Goal: Communication & Community: Answer question/provide support

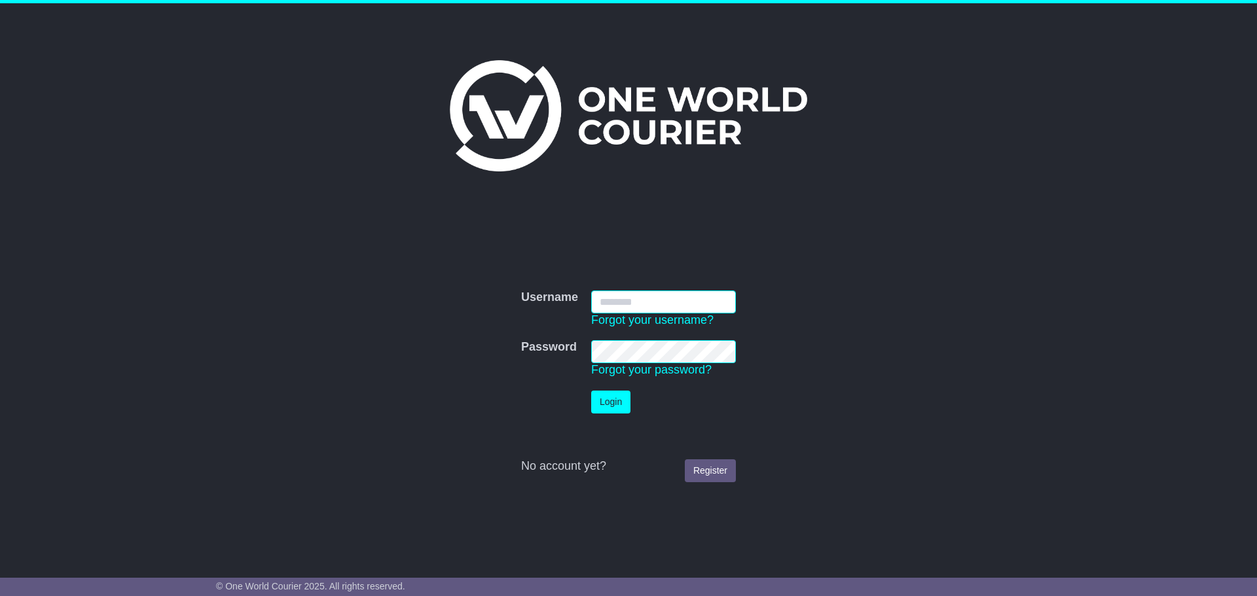
click at [650, 298] on input "Username" at bounding box center [663, 302] width 145 height 23
type input "**********"
click at [625, 403] on button "Login" at bounding box center [610, 402] width 39 height 23
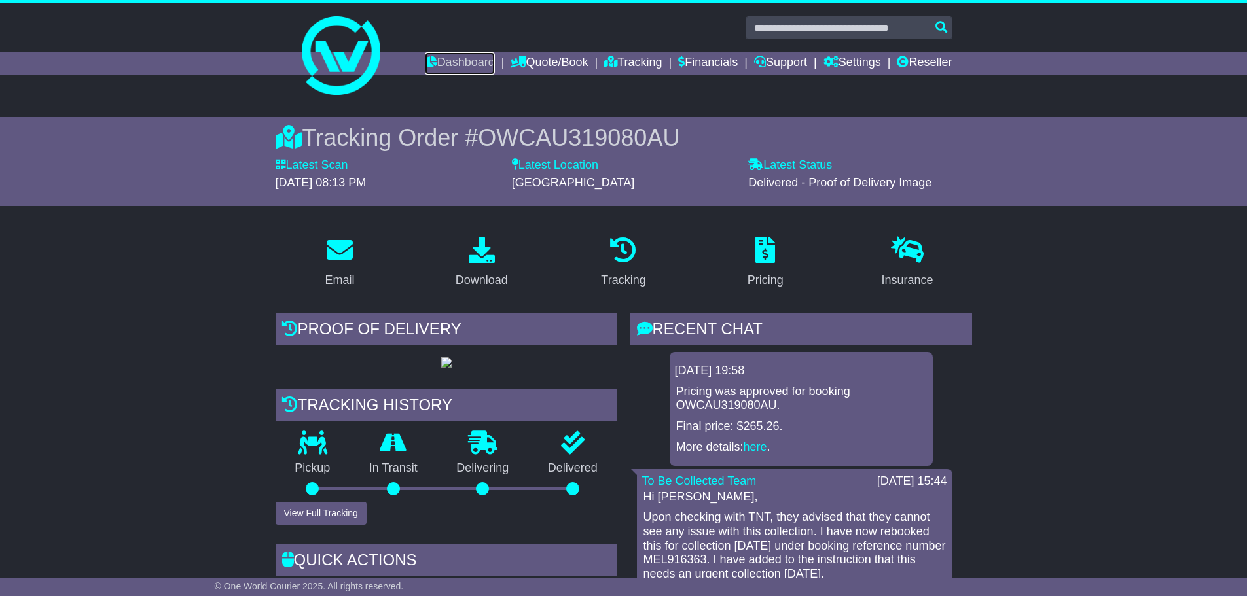
click at [427, 64] on link "Dashboard" at bounding box center [460, 63] width 70 height 22
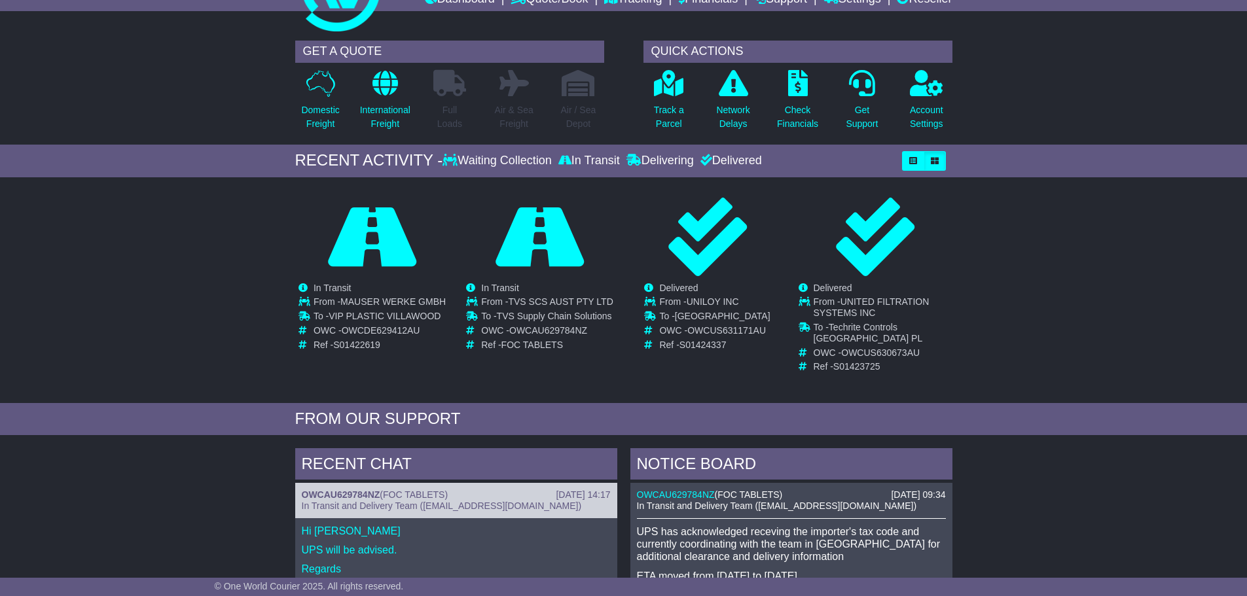
scroll to position [50, 0]
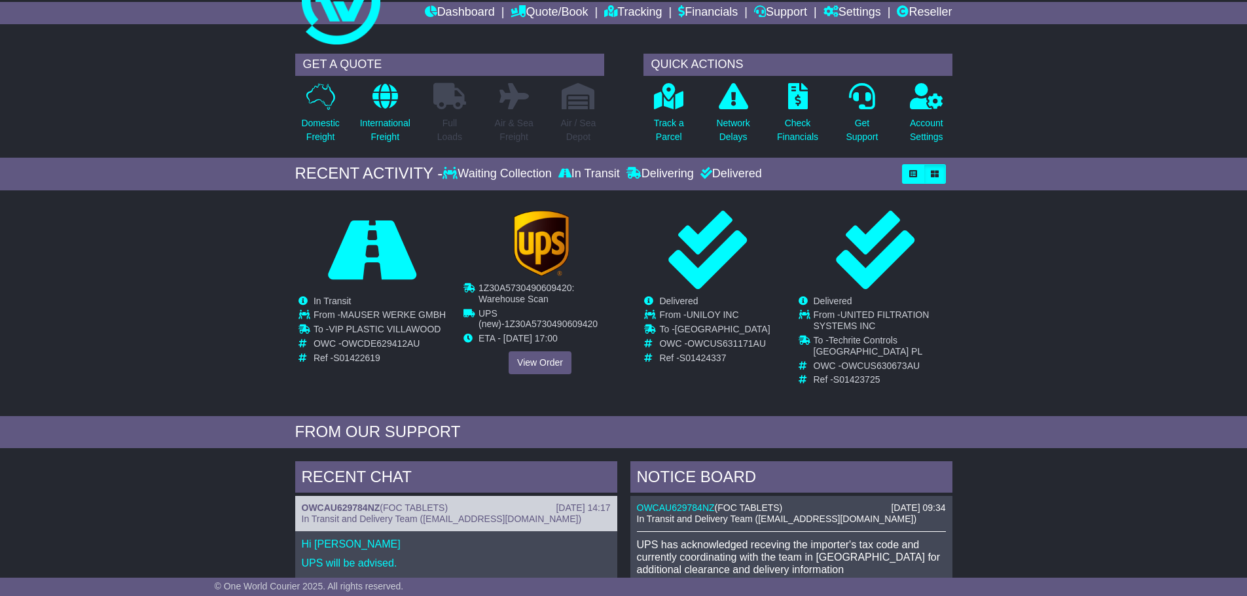
click at [555, 283] on div "Cancelled Waiting Collection In Transit InTransit TVS SCS AUST PTY LTD" at bounding box center [539, 293] width 153 height 164
click at [545, 359] on link "View Order" at bounding box center [540, 362] width 63 height 23
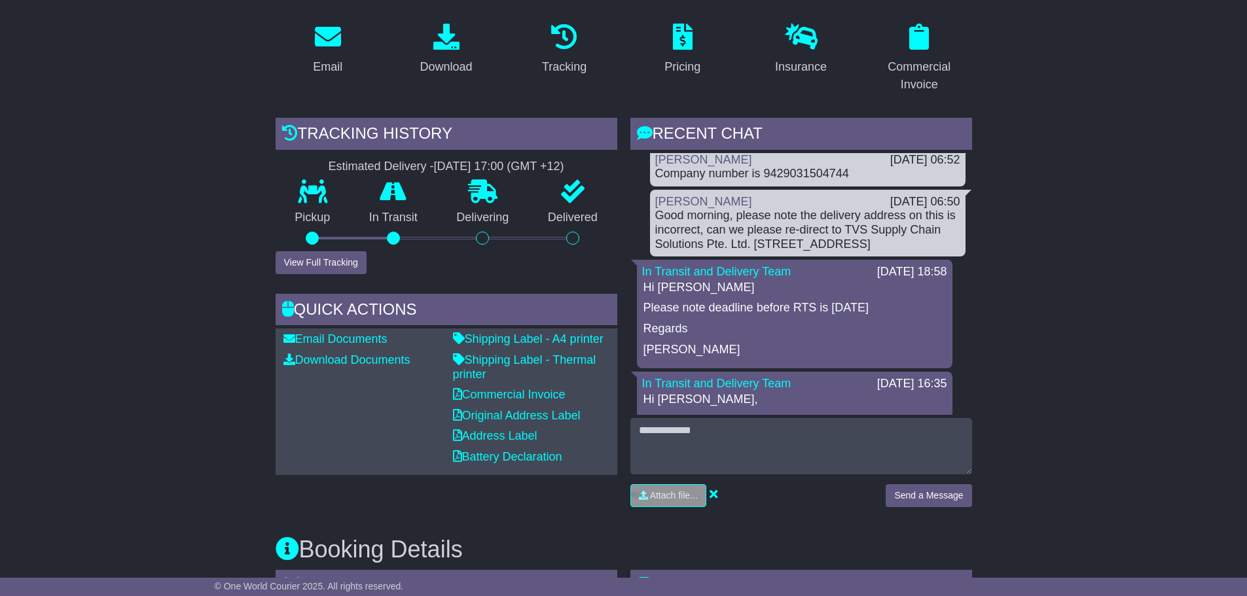
scroll to position [873, 0]
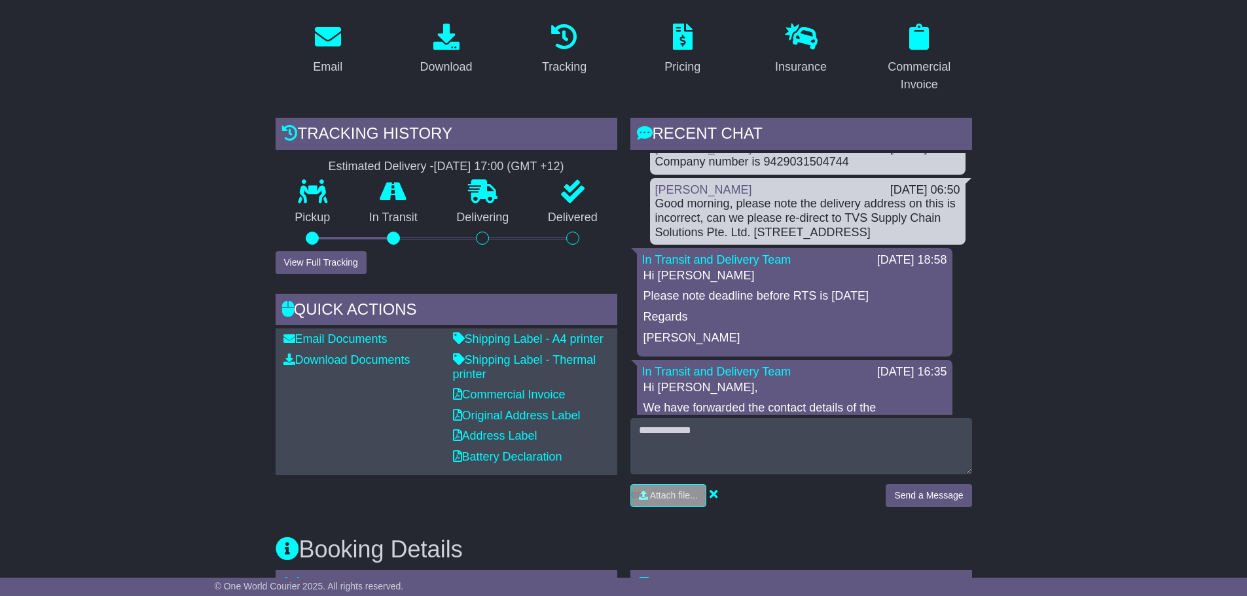
drag, startPoint x: 857, startPoint y: 216, endPoint x: 911, endPoint y: 247, distance: 61.3
click at [911, 240] on div "Good morning, please note the delivery address on this is incorrect, can we ple…" at bounding box center [807, 218] width 305 height 43
copy div "TVS Supply Chain Solutions Pte. Ltd. 29 Sistema Way Auckland International Airp…"
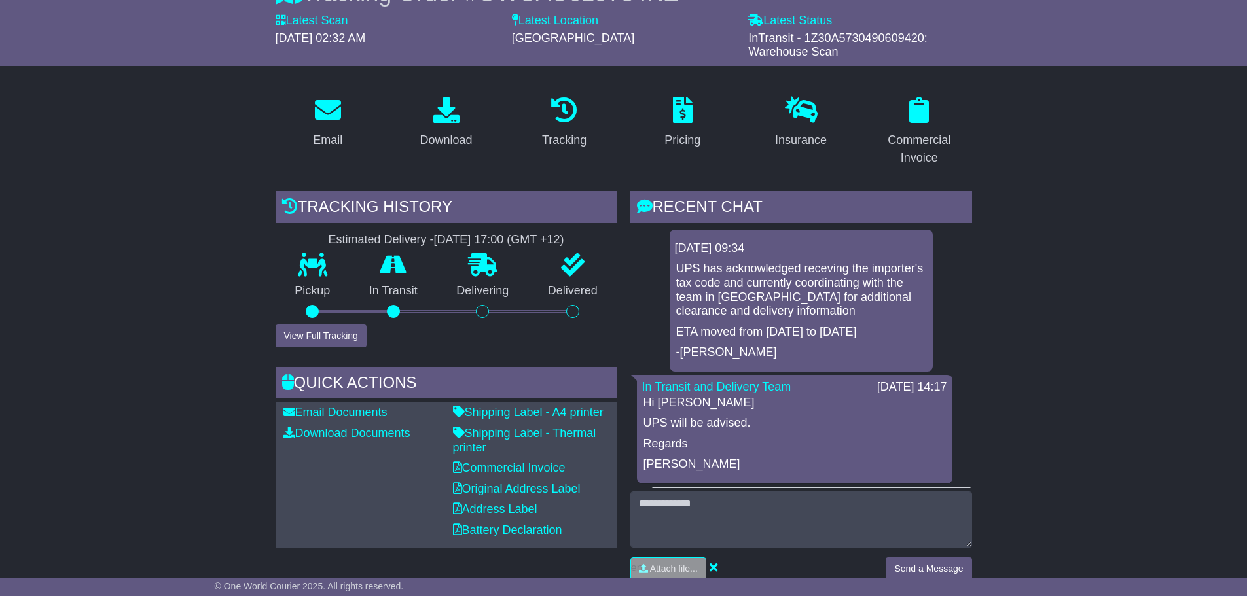
scroll to position [218, 0]
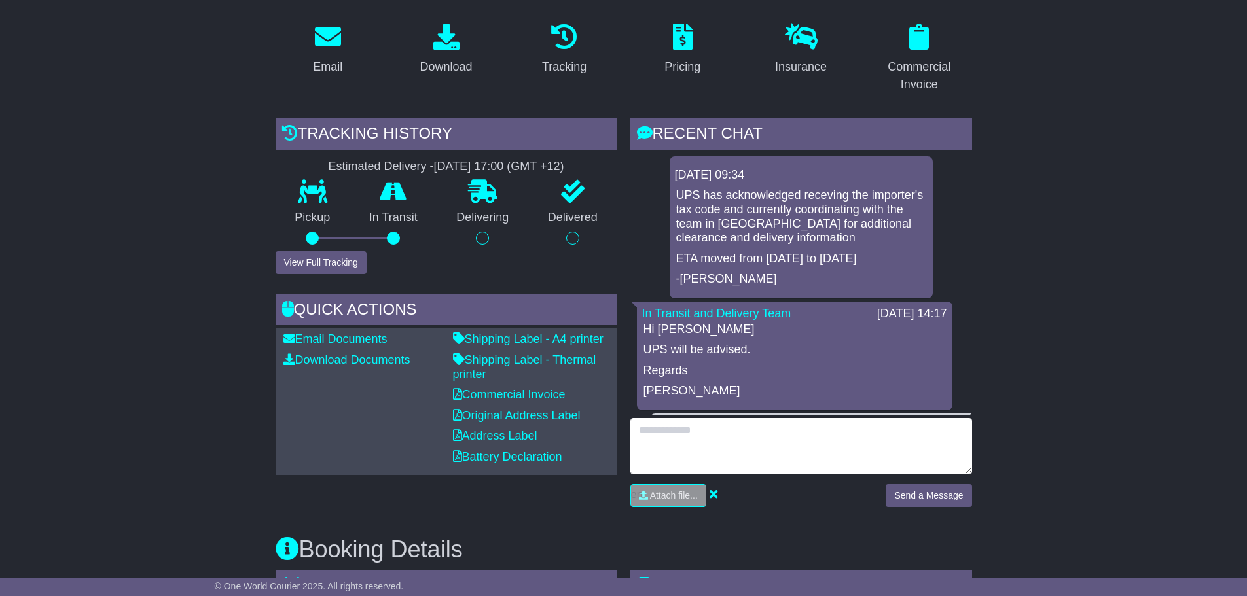
click at [732, 427] on textarea at bounding box center [801, 446] width 342 height 56
type textarea "*"
paste textarea "**********"
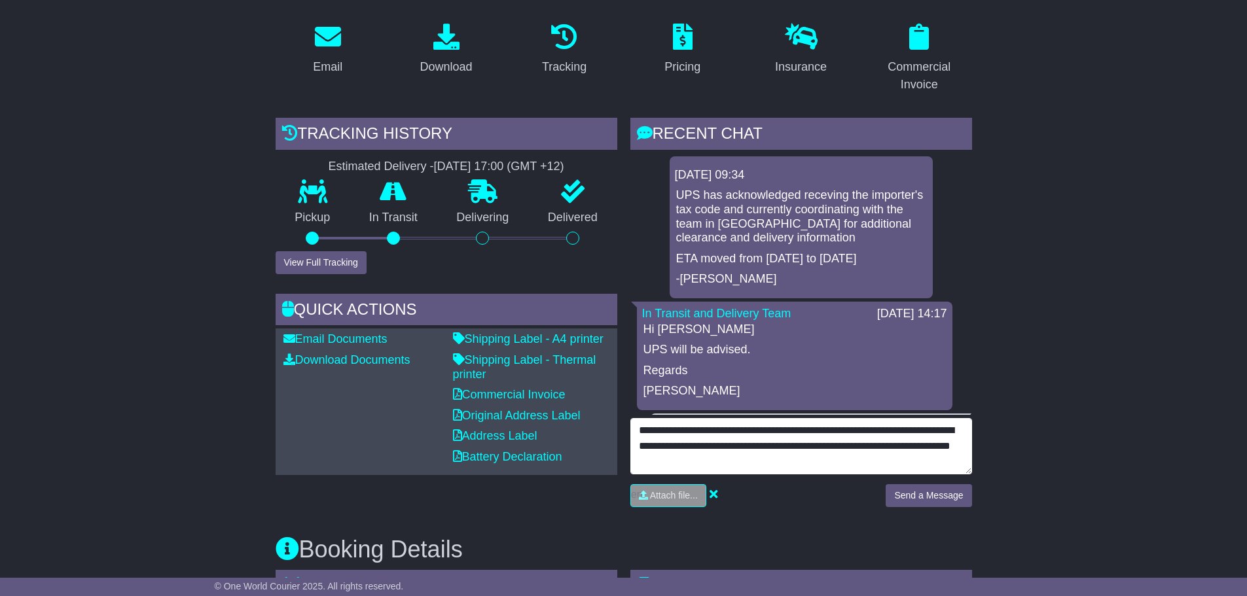
scroll to position [9, 0]
type textarea "**********"
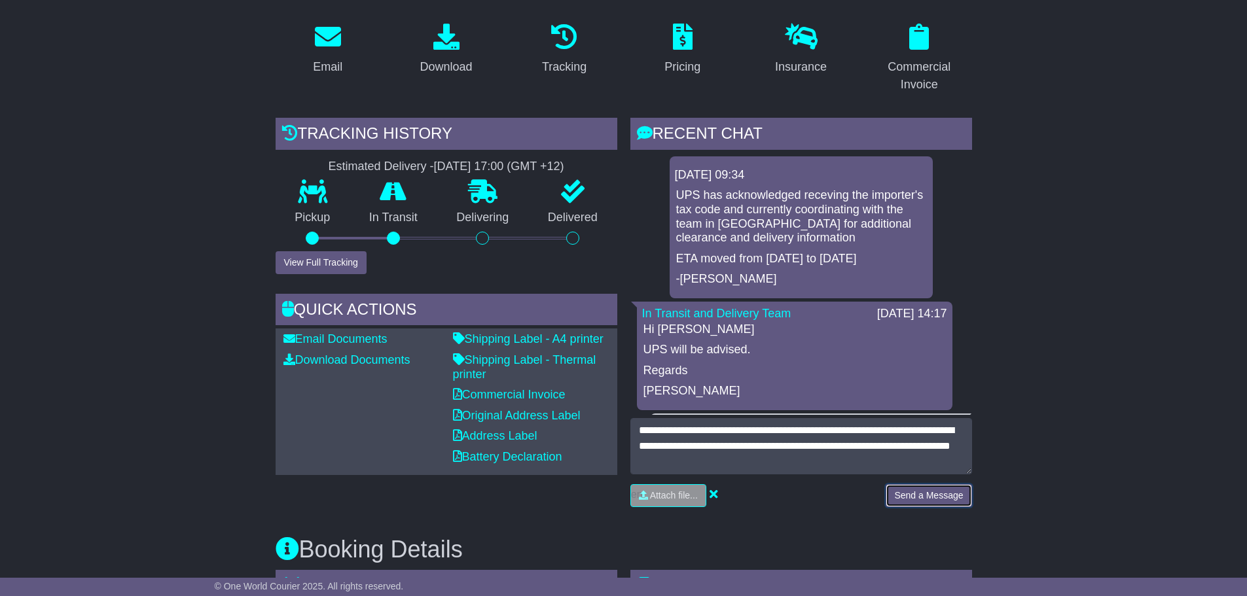
click at [924, 494] on button "Send a Message" at bounding box center [929, 495] width 86 height 23
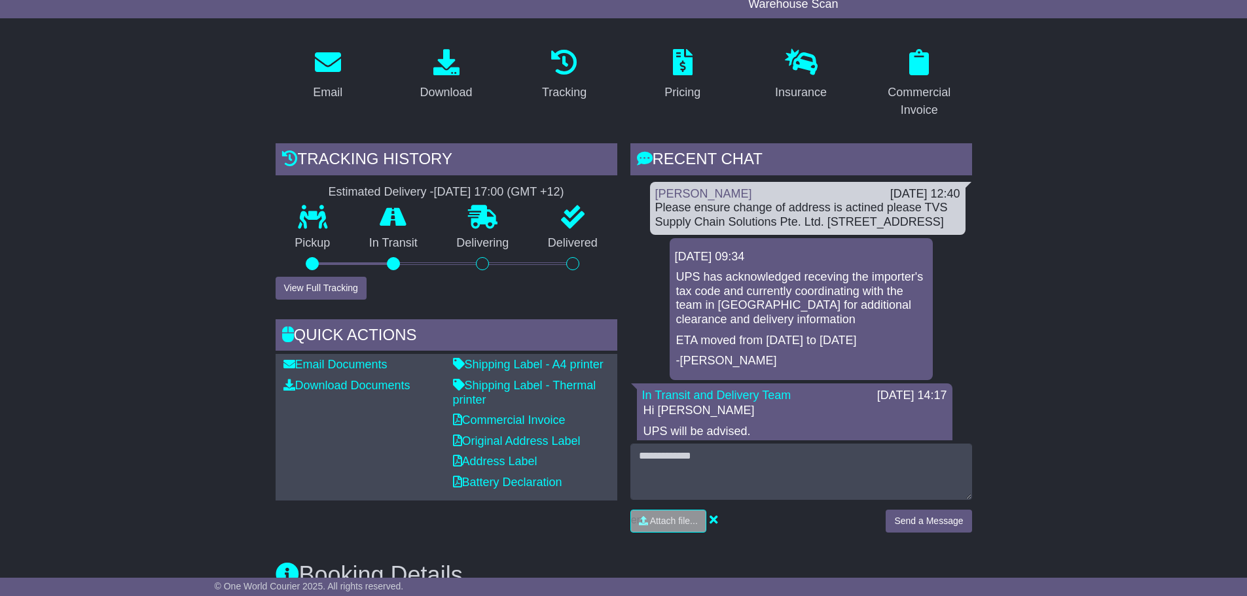
scroll to position [437, 0]
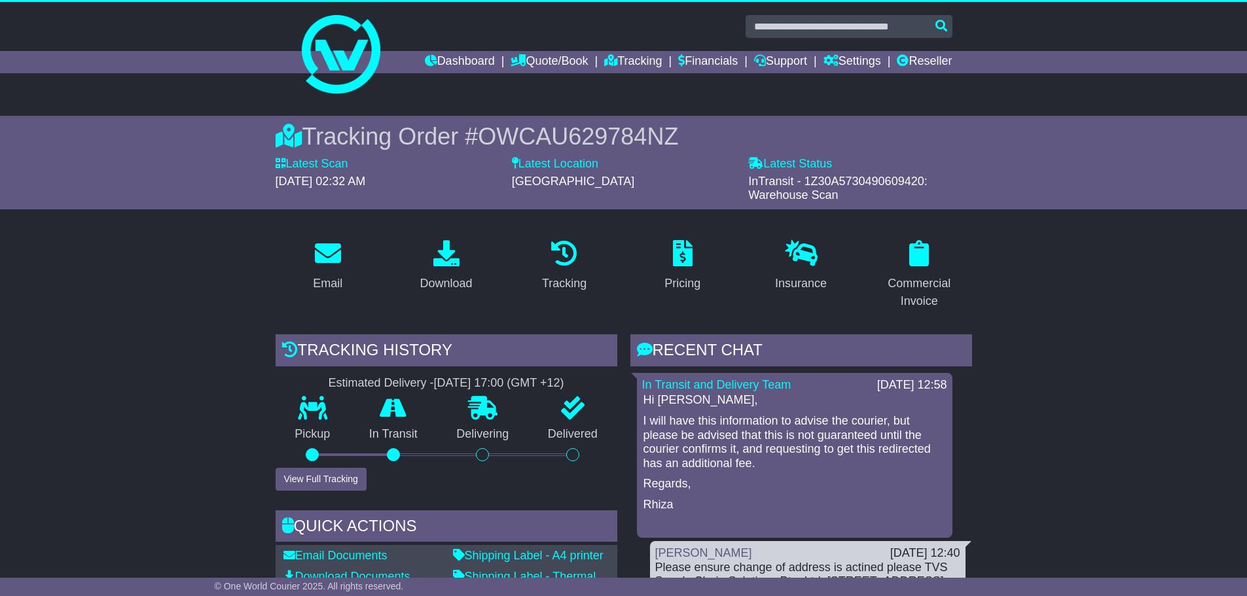
scroll to position [437, 0]
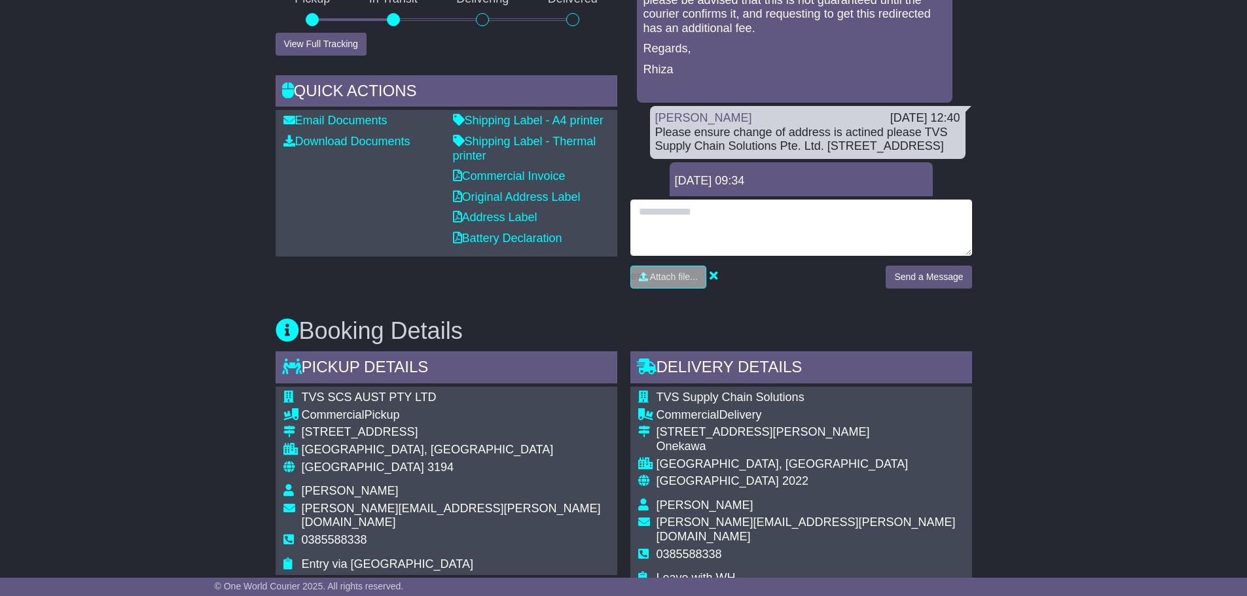
click at [735, 231] on textarea at bounding box center [801, 228] width 342 height 56
type textarea "**********"
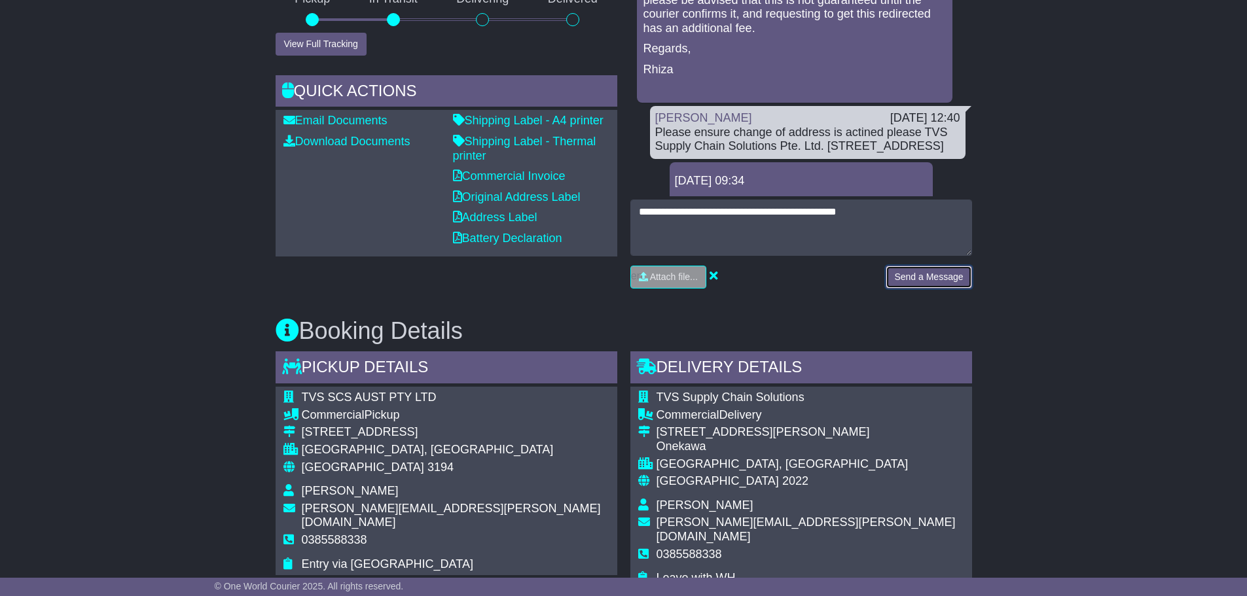
click at [924, 285] on button "Send a Message" at bounding box center [929, 277] width 86 height 23
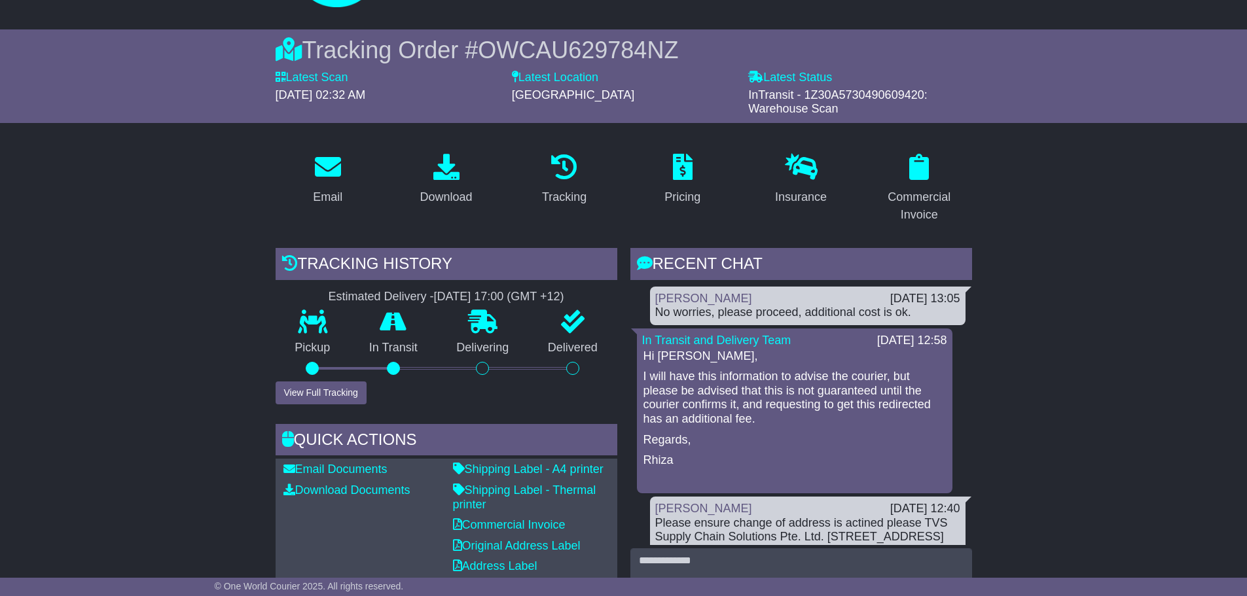
scroll to position [0, 0]
